Goal: Task Accomplishment & Management: Use online tool/utility

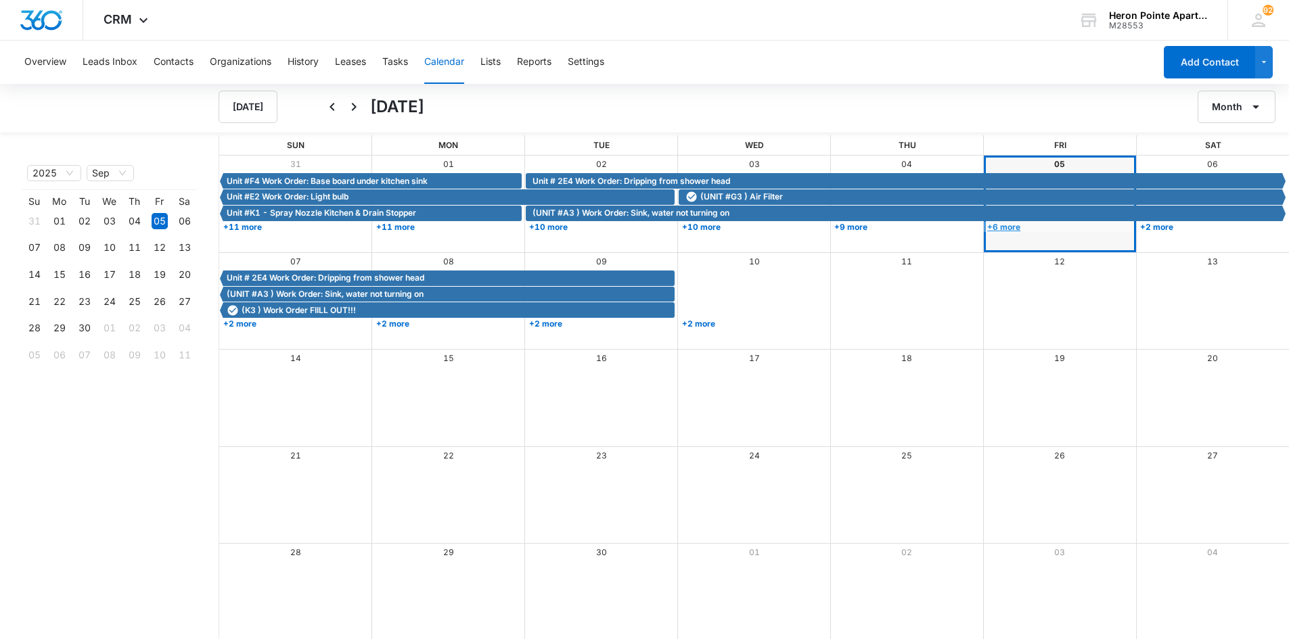
click at [1014, 225] on link "+6 more" at bounding box center [1058, 227] width 149 height 10
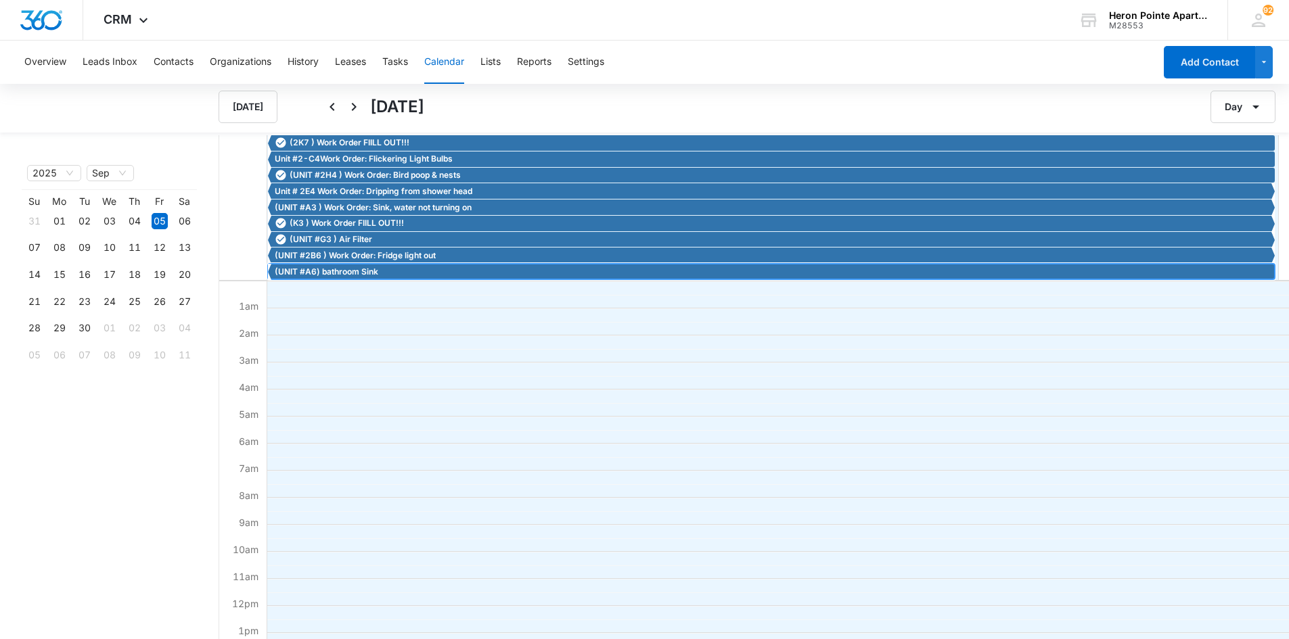
click at [370, 273] on span "(UNIT #A6) bathroom Sink" at bounding box center [327, 272] width 104 height 12
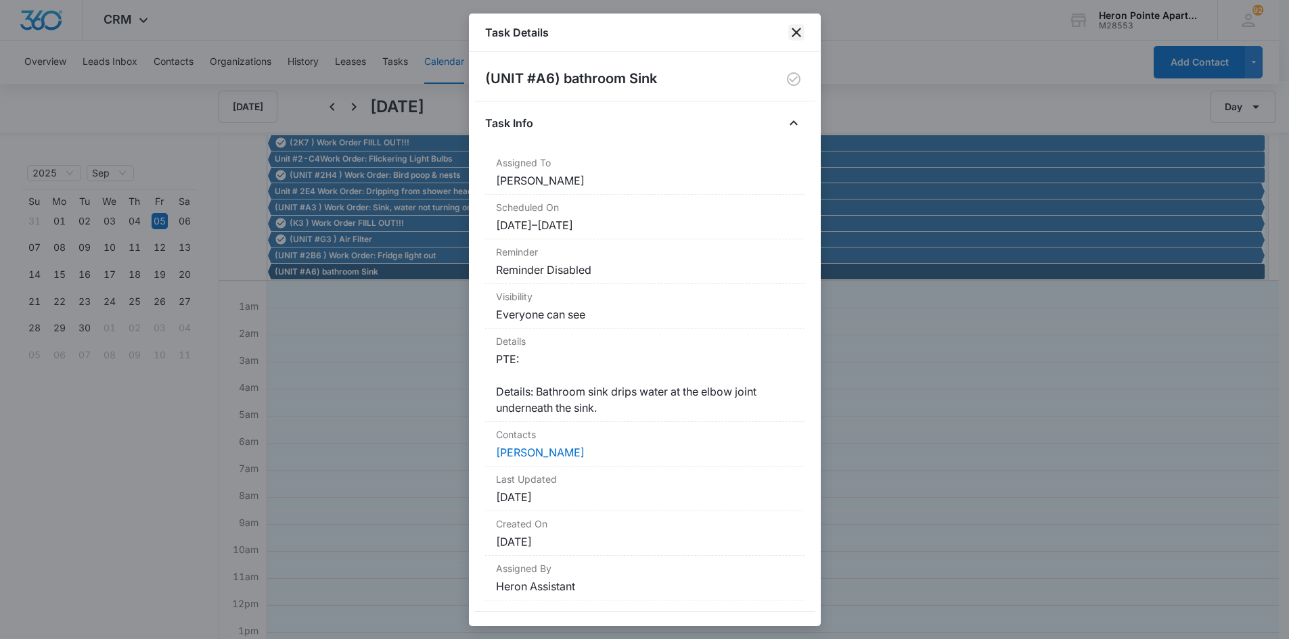
click at [793, 30] on icon "close" at bounding box center [796, 32] width 16 height 16
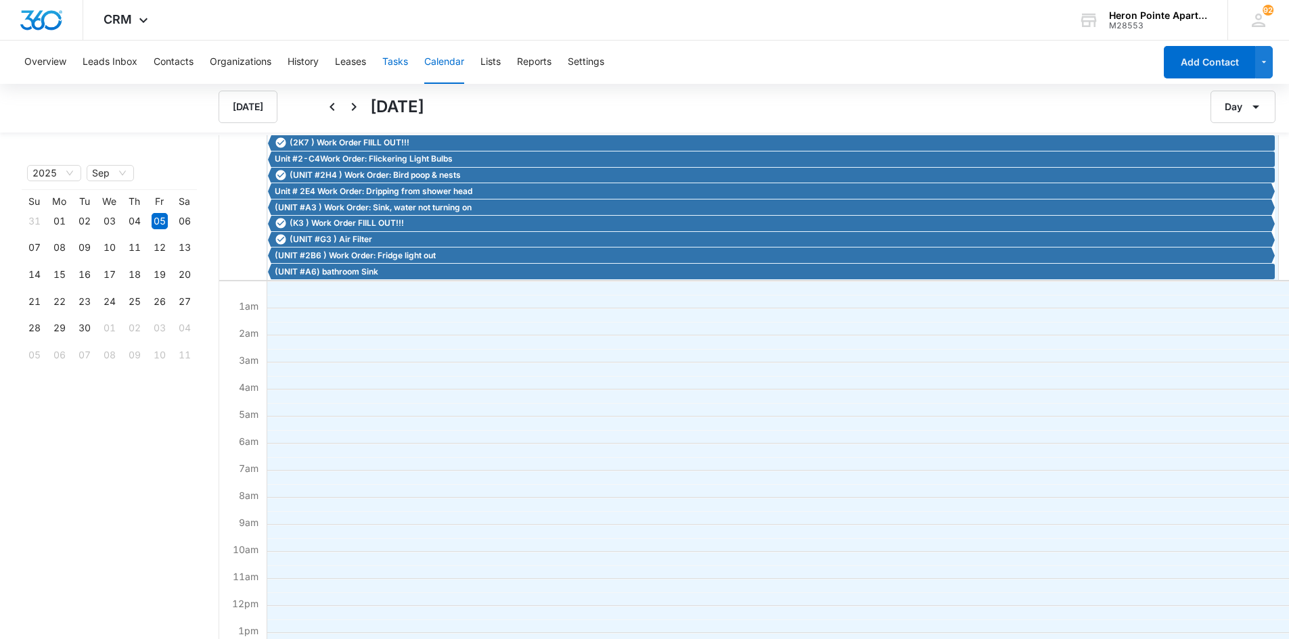
click at [390, 61] on button "Tasks" at bounding box center [395, 62] width 26 height 43
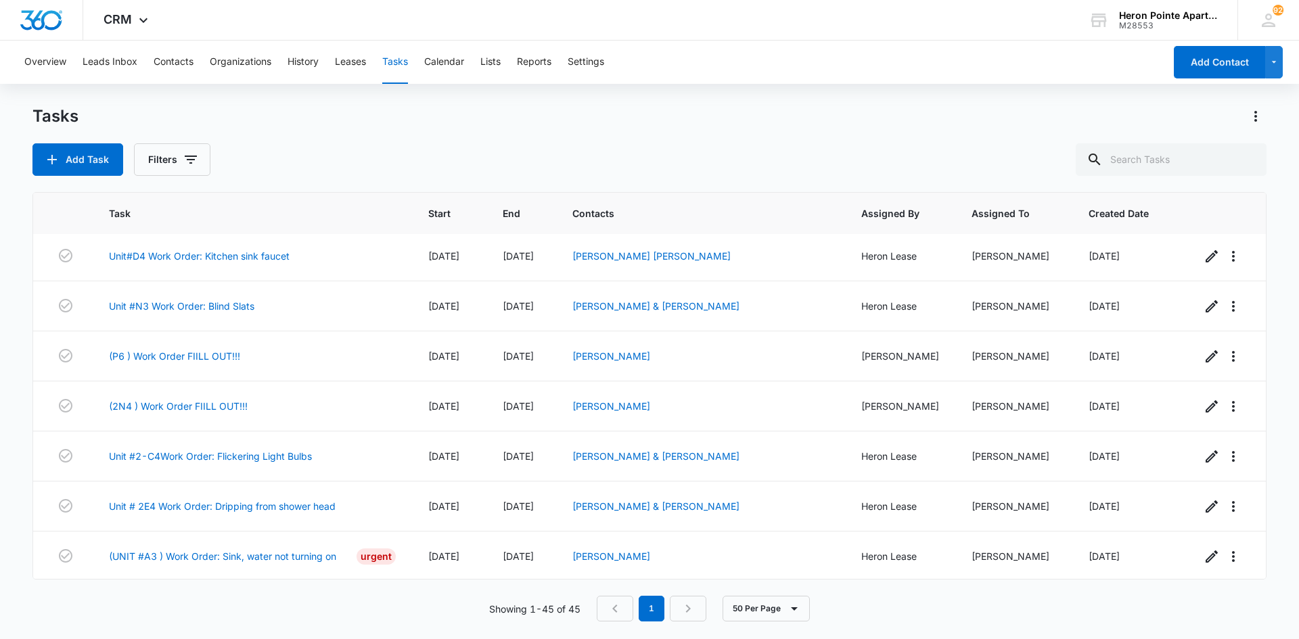
scroll to position [1908, 0]
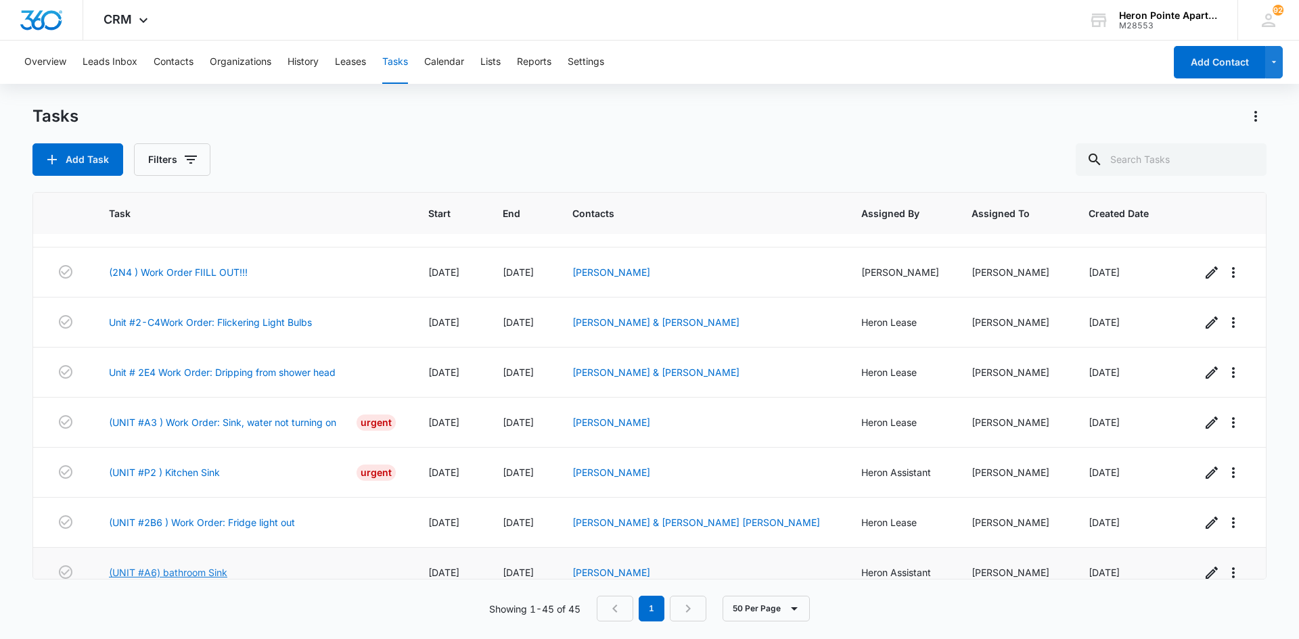
click at [201, 566] on link "(UNIT #A6) bathroom Sink" at bounding box center [168, 573] width 118 height 14
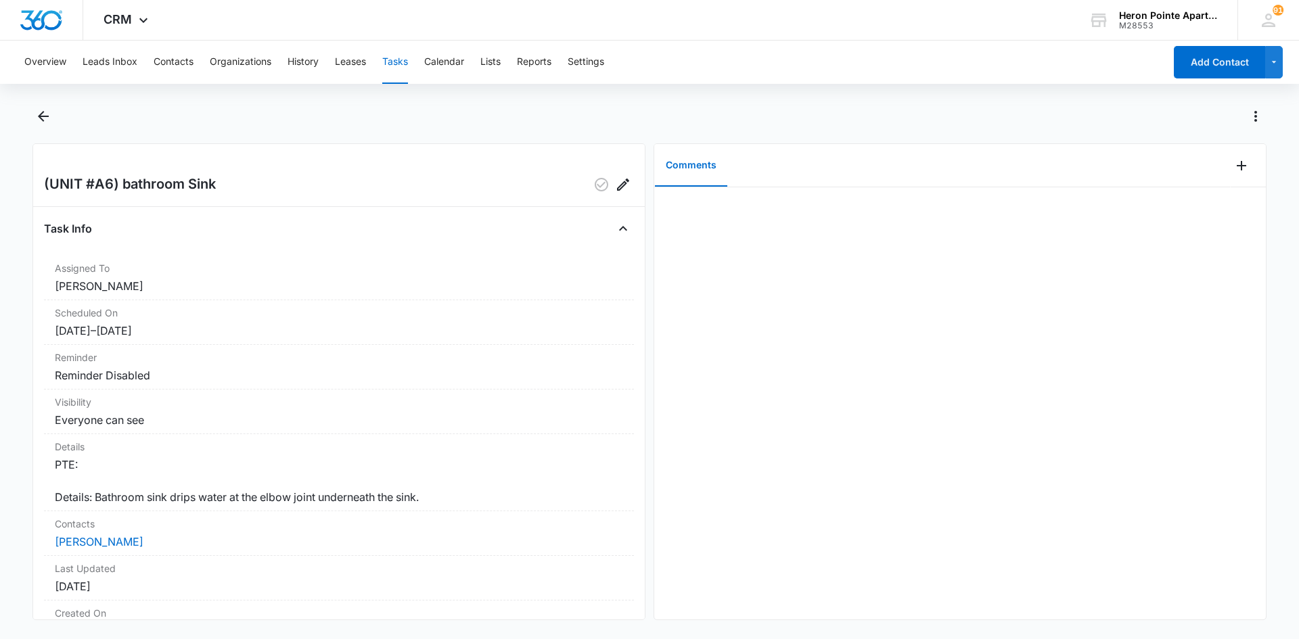
click at [394, 59] on button "Tasks" at bounding box center [395, 62] width 26 height 43
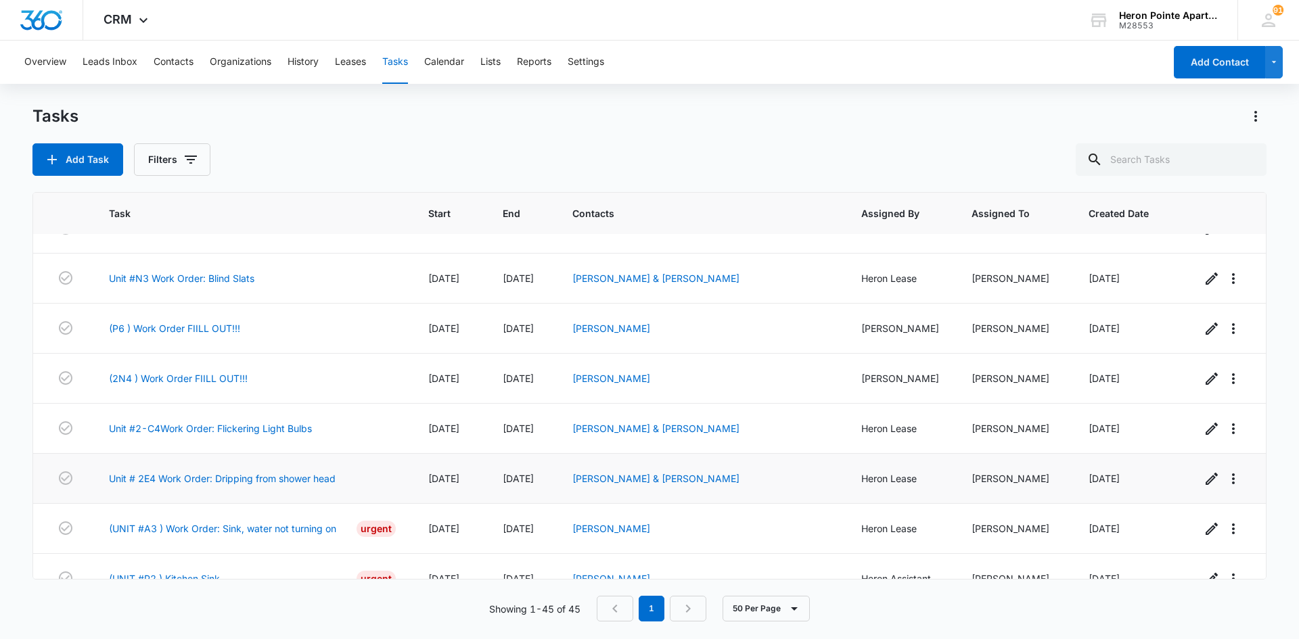
scroll to position [1908, 0]
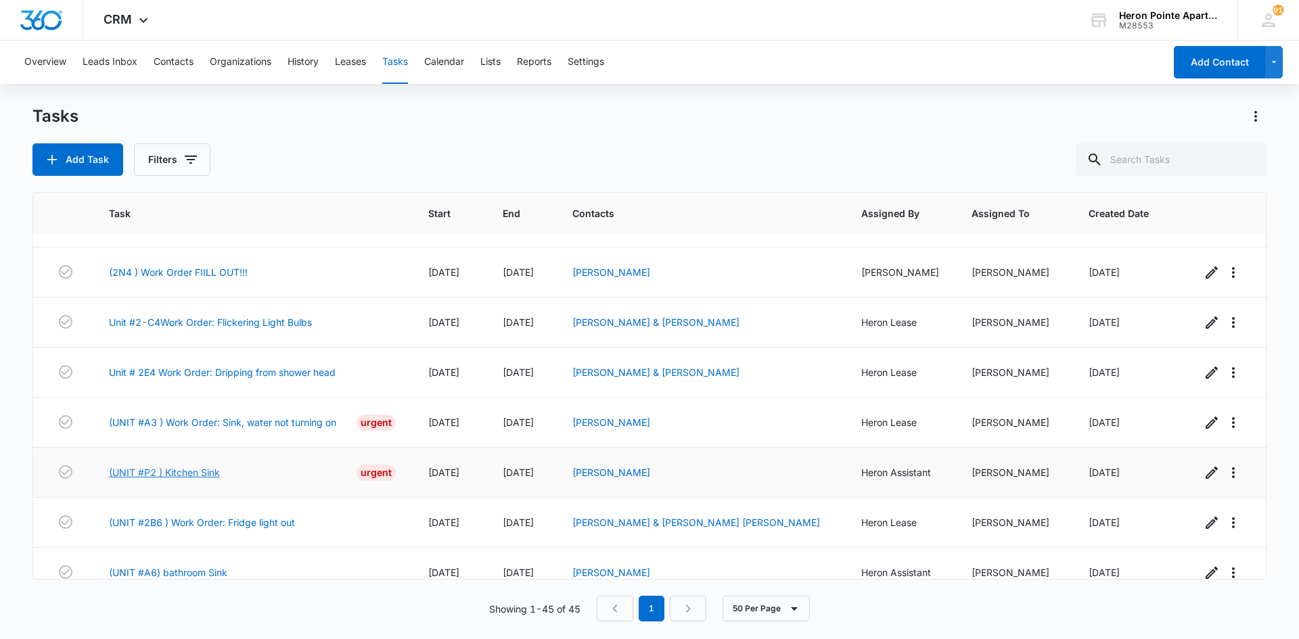
click at [202, 465] on link "(UNIT #P2 ) Kitchen Sink" at bounding box center [164, 472] width 111 height 14
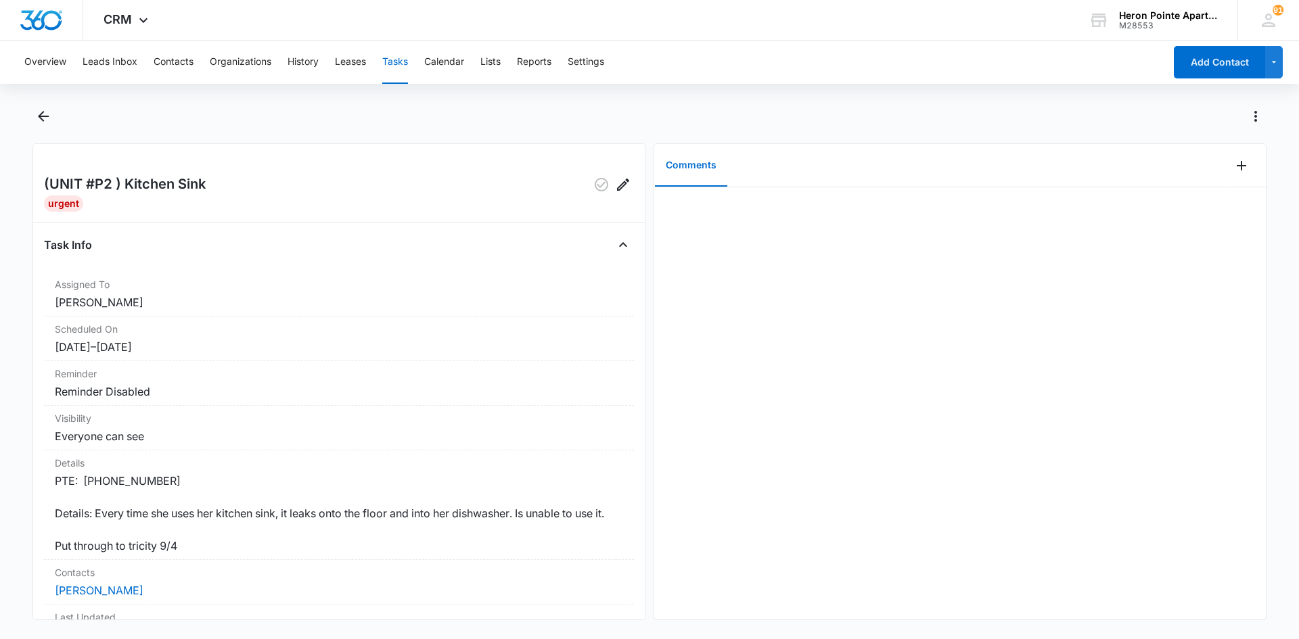
click at [401, 64] on button "Tasks" at bounding box center [395, 62] width 26 height 43
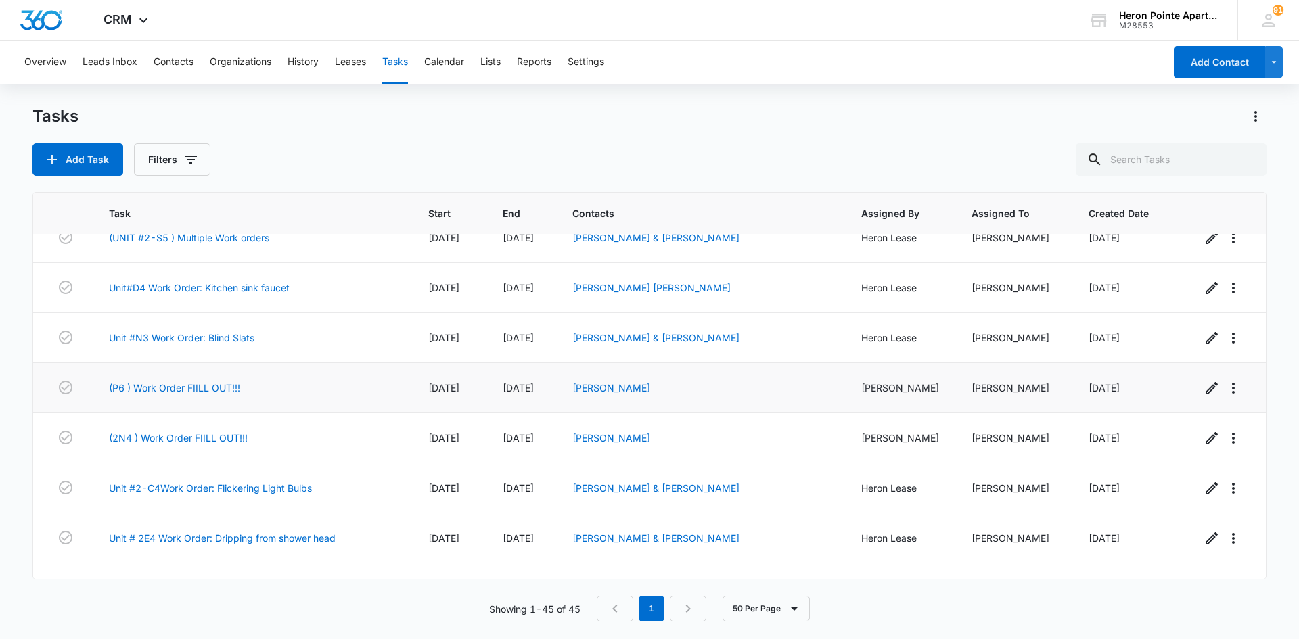
scroll to position [1908, 0]
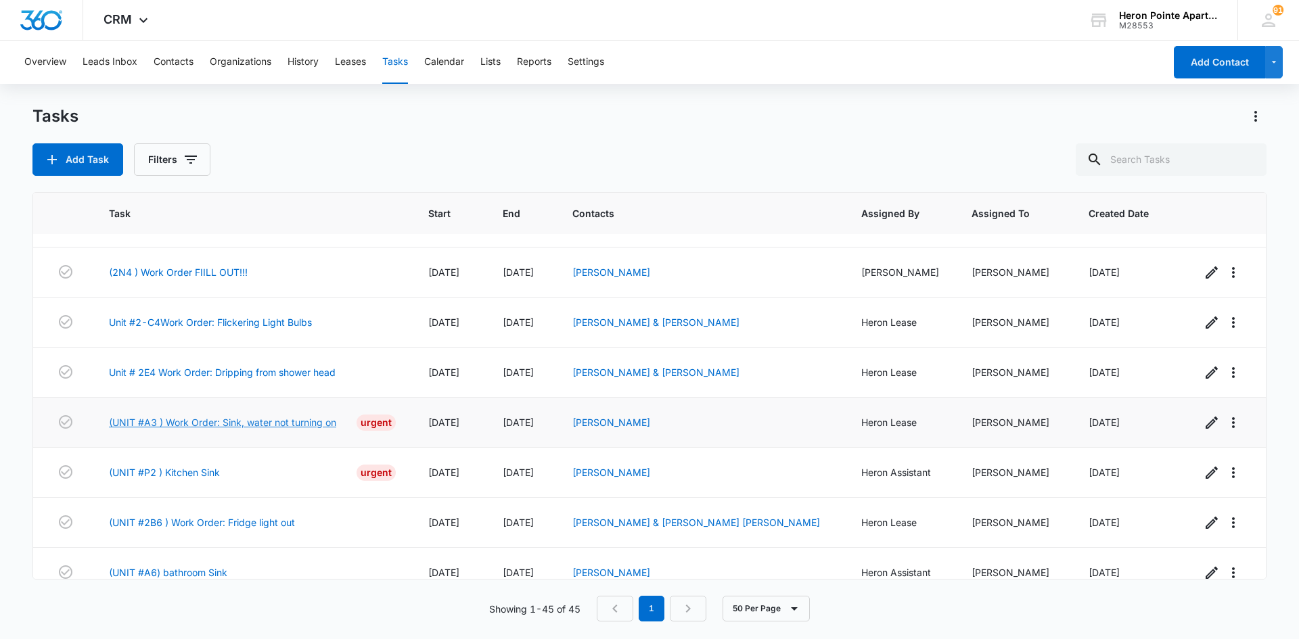
click at [262, 415] on link "(UNIT #A3 ) Work Order: Sink, water not turning on" at bounding box center [222, 422] width 227 height 14
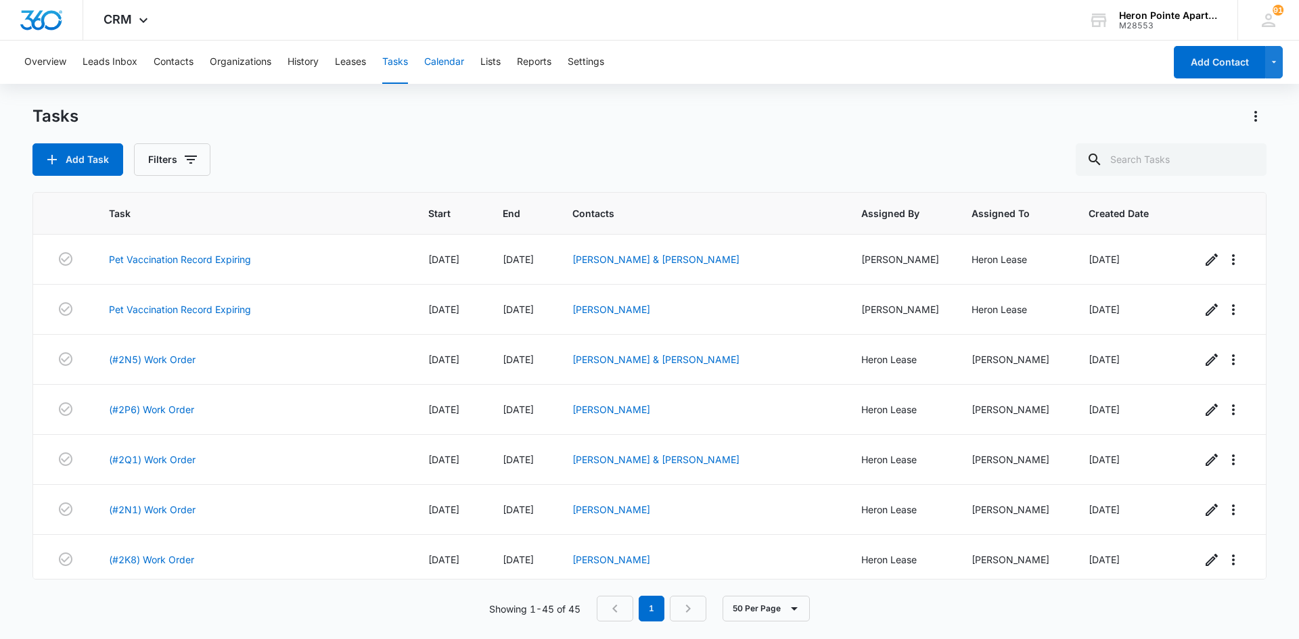
click at [448, 59] on button "Calendar" at bounding box center [444, 62] width 40 height 43
